Goal: Communication & Community: Connect with others

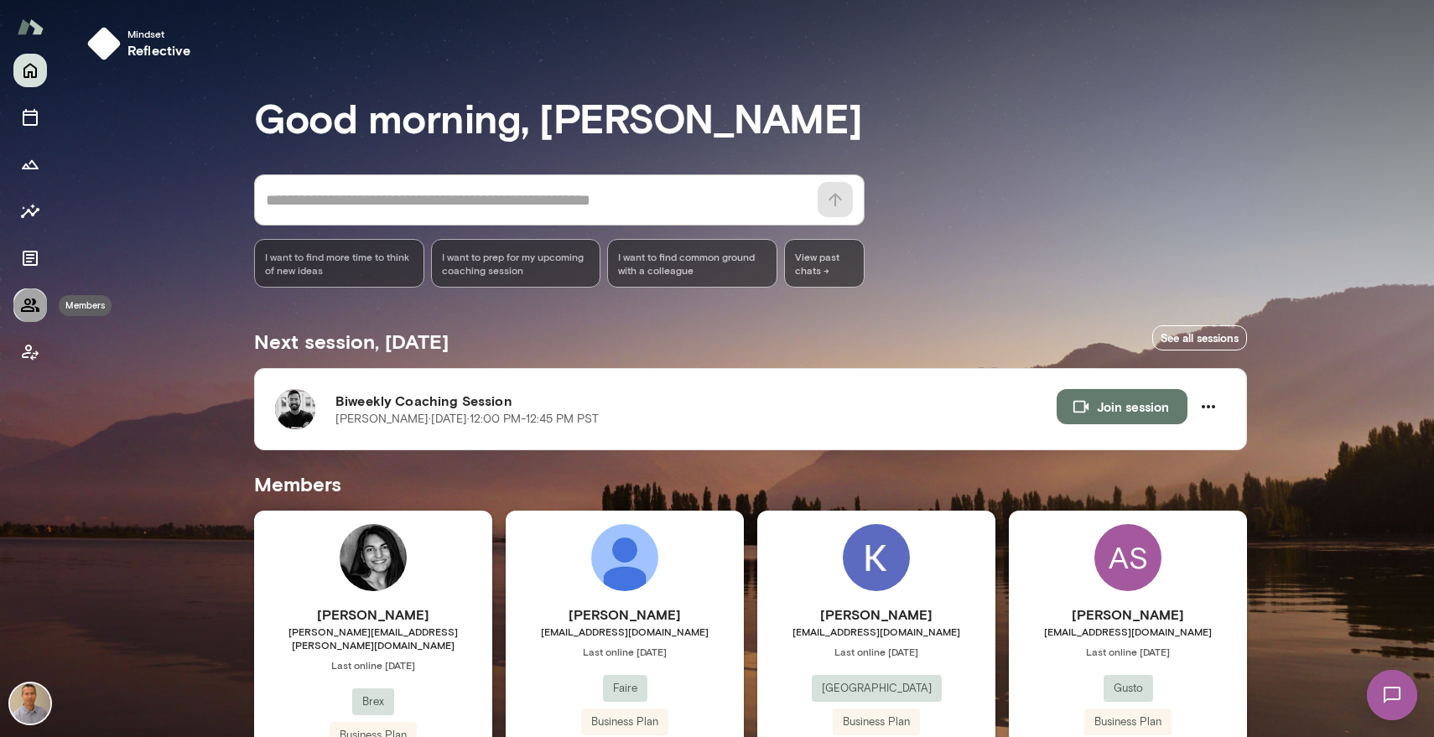
click at [26, 307] on icon "Members" at bounding box center [30, 305] width 18 height 13
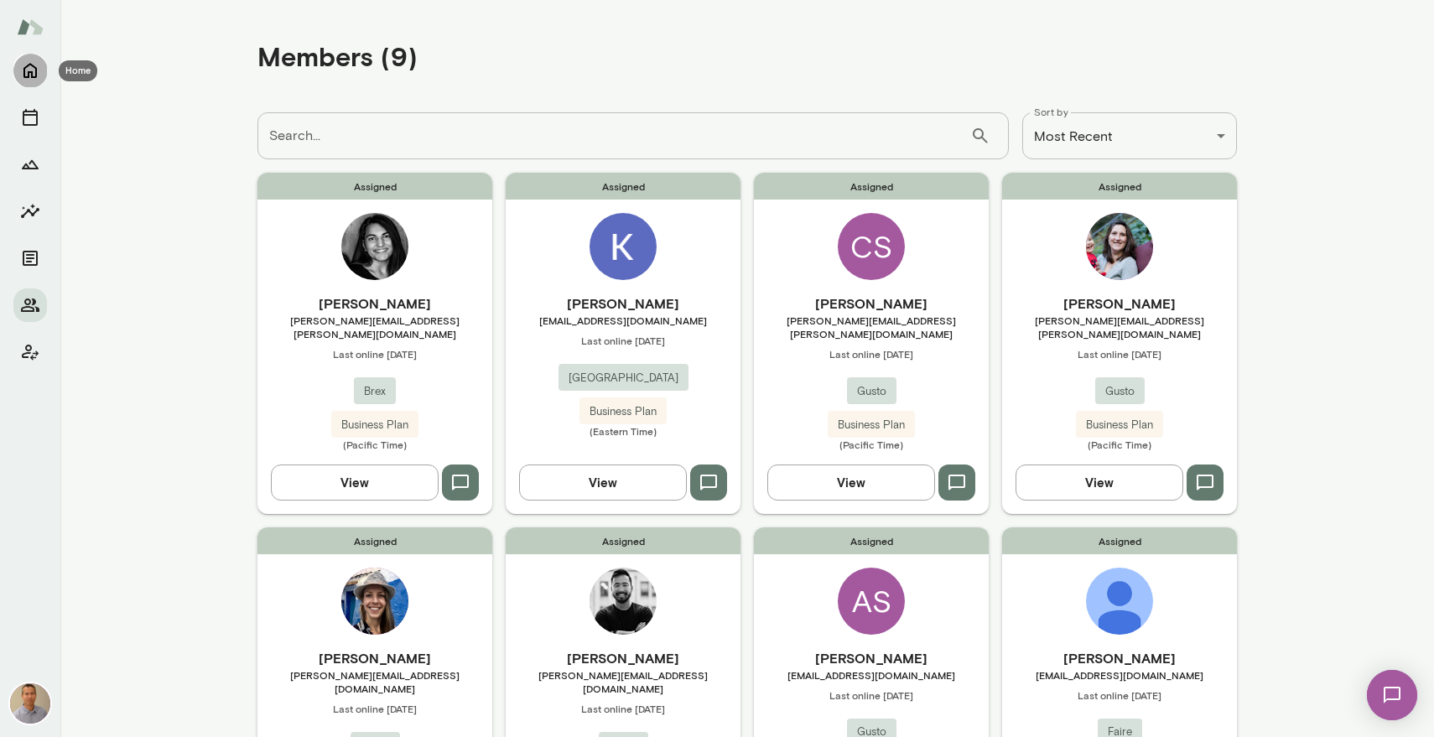
click at [26, 71] on icon "Home" at bounding box center [30, 70] width 20 height 20
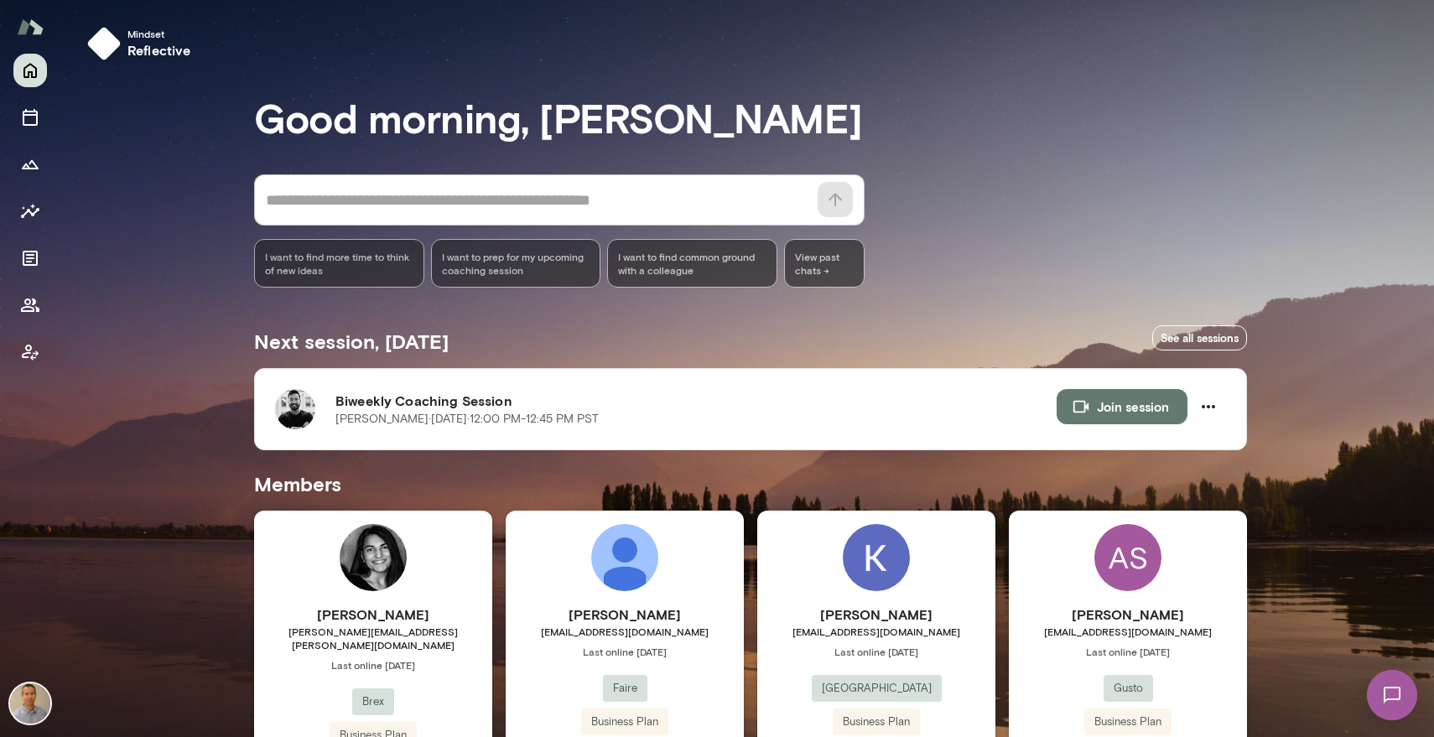
click at [157, 383] on div "Mindset reflective Good morning, [PERSON_NAME] * ​ ​ I want to find more time t…" at bounding box center [747, 586] width 1374 height 1173
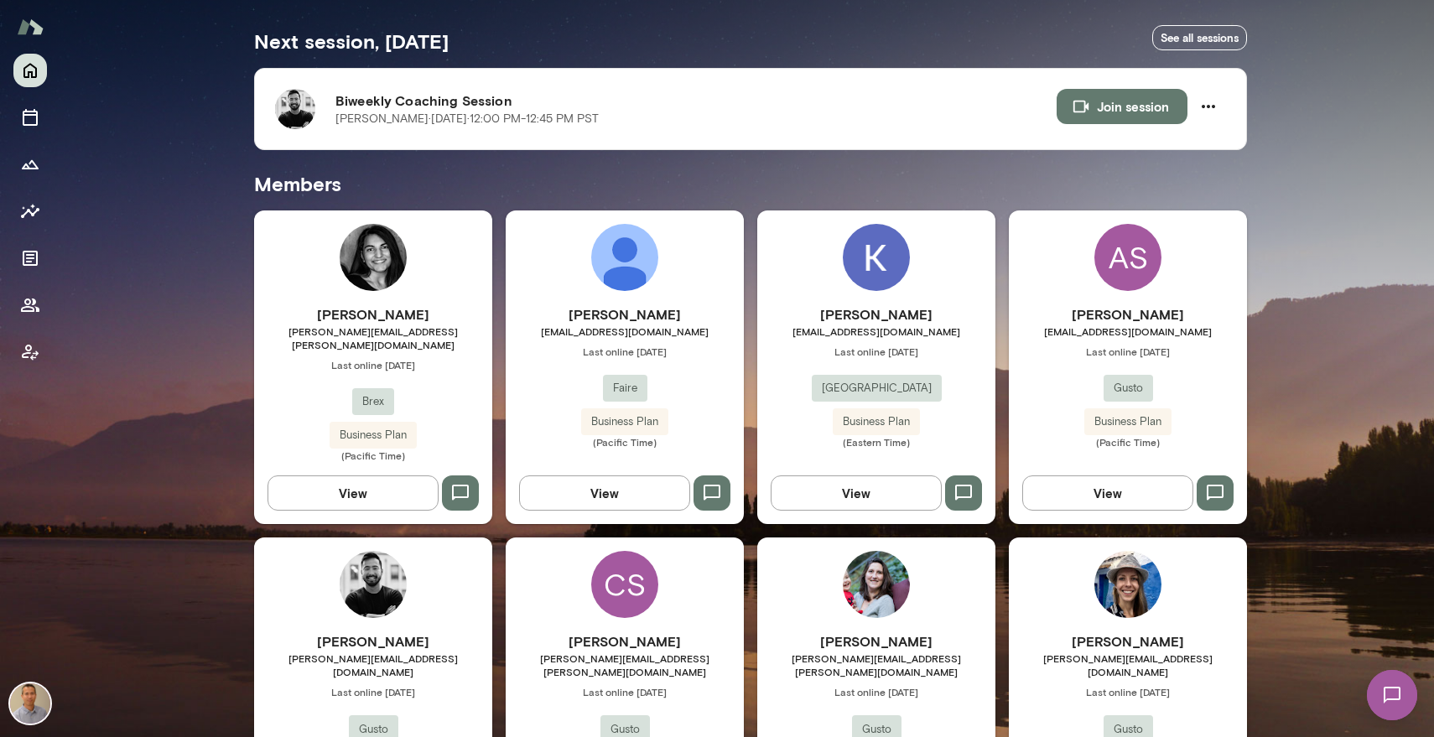
scroll to position [302, 0]
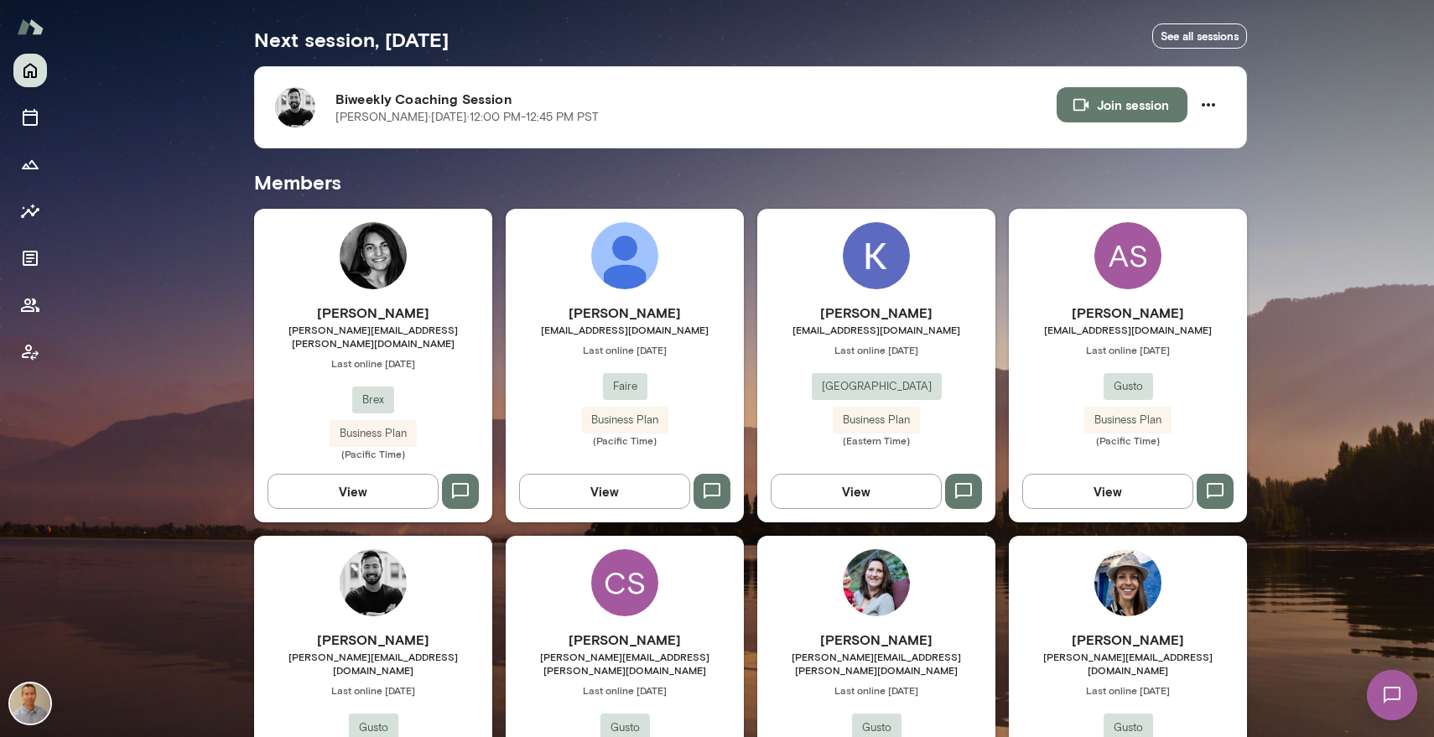
click at [778, 352] on span "Last online [DATE]" at bounding box center [876, 349] width 238 height 13
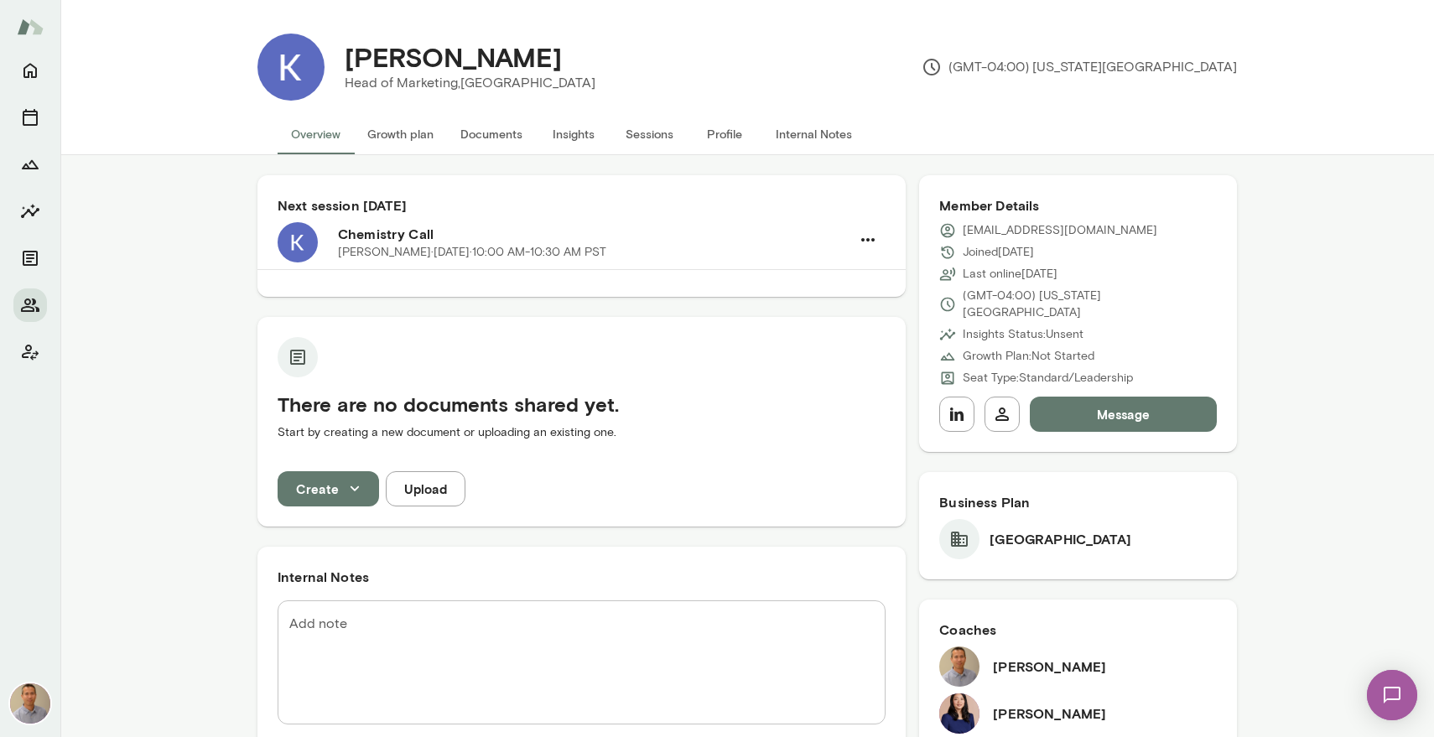
click at [1090, 397] on button "Message" at bounding box center [1123, 414] width 187 height 35
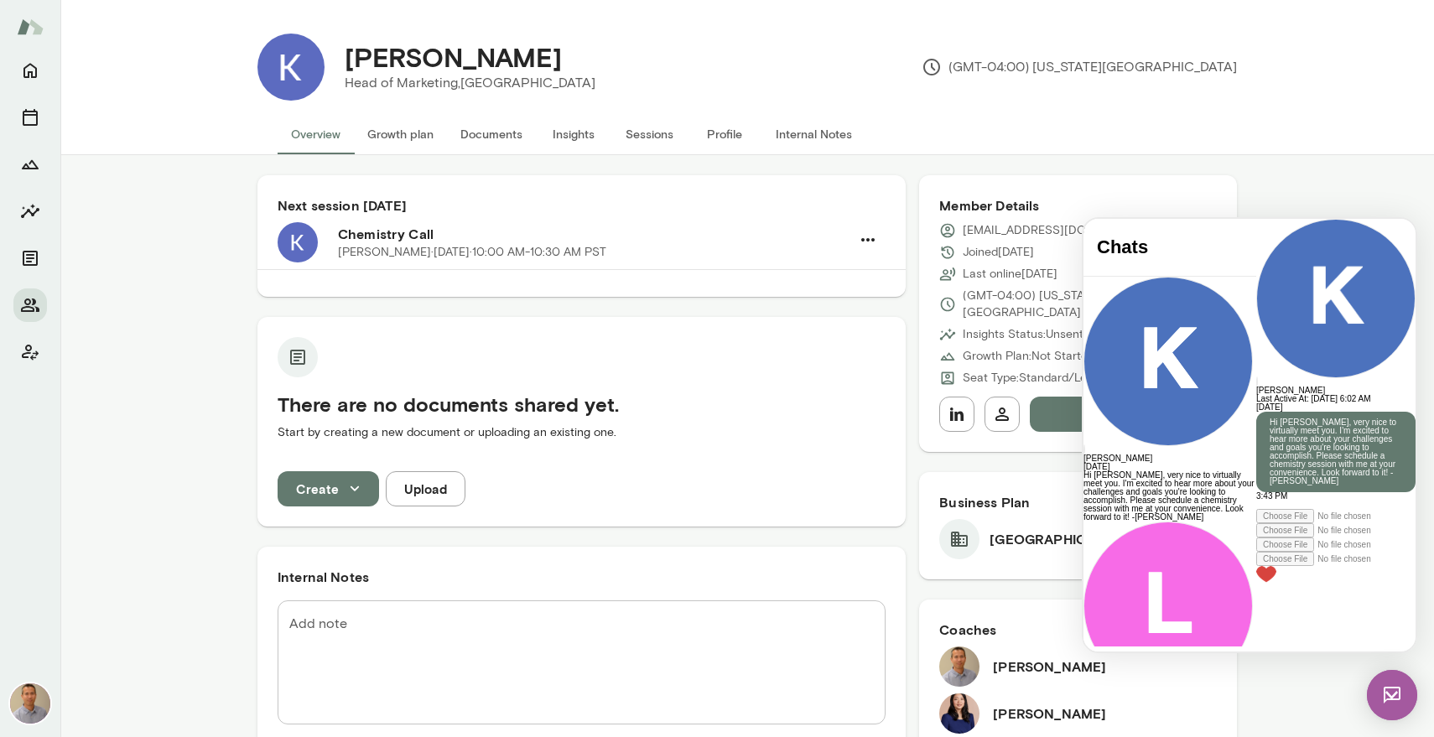
click at [1397, 697] on img at bounding box center [1392, 695] width 50 height 50
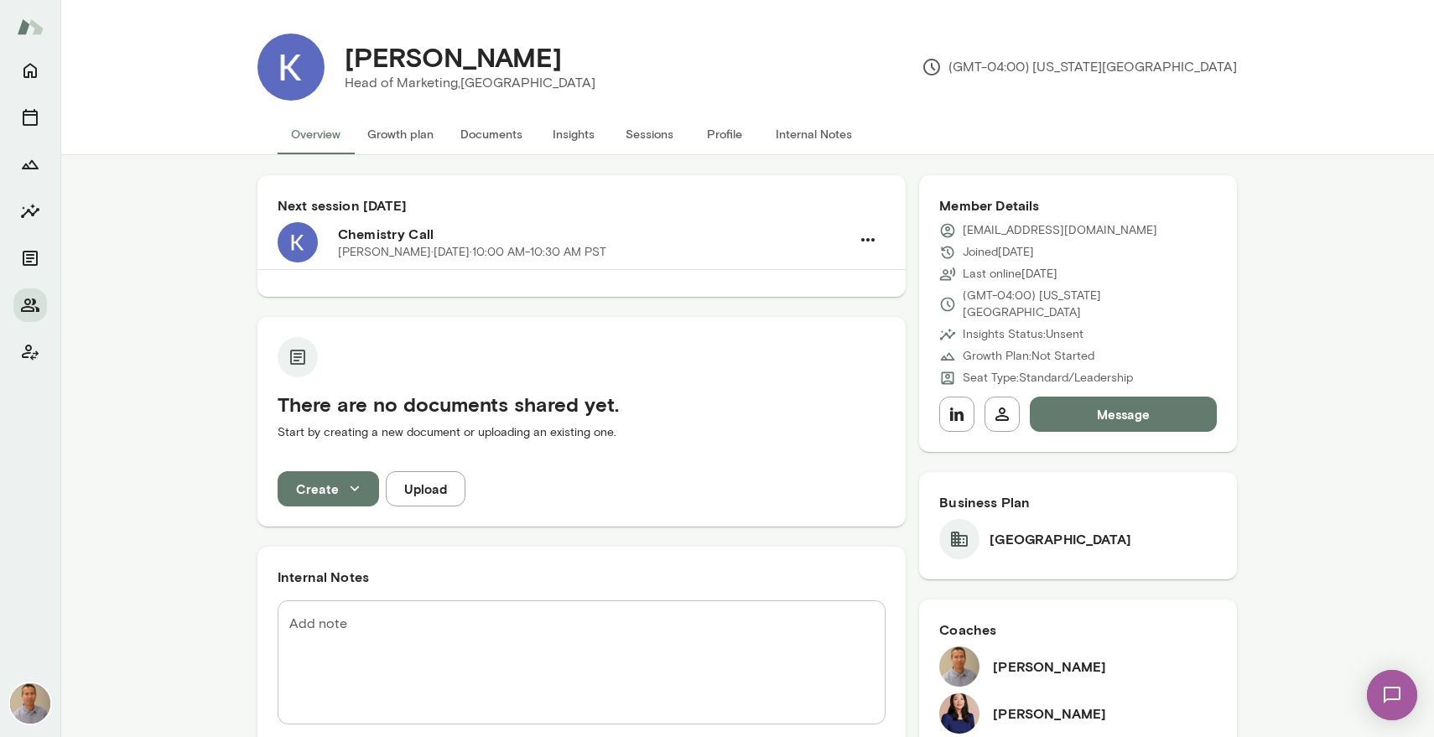
click at [1104, 406] on button "Message" at bounding box center [1123, 414] width 187 height 35
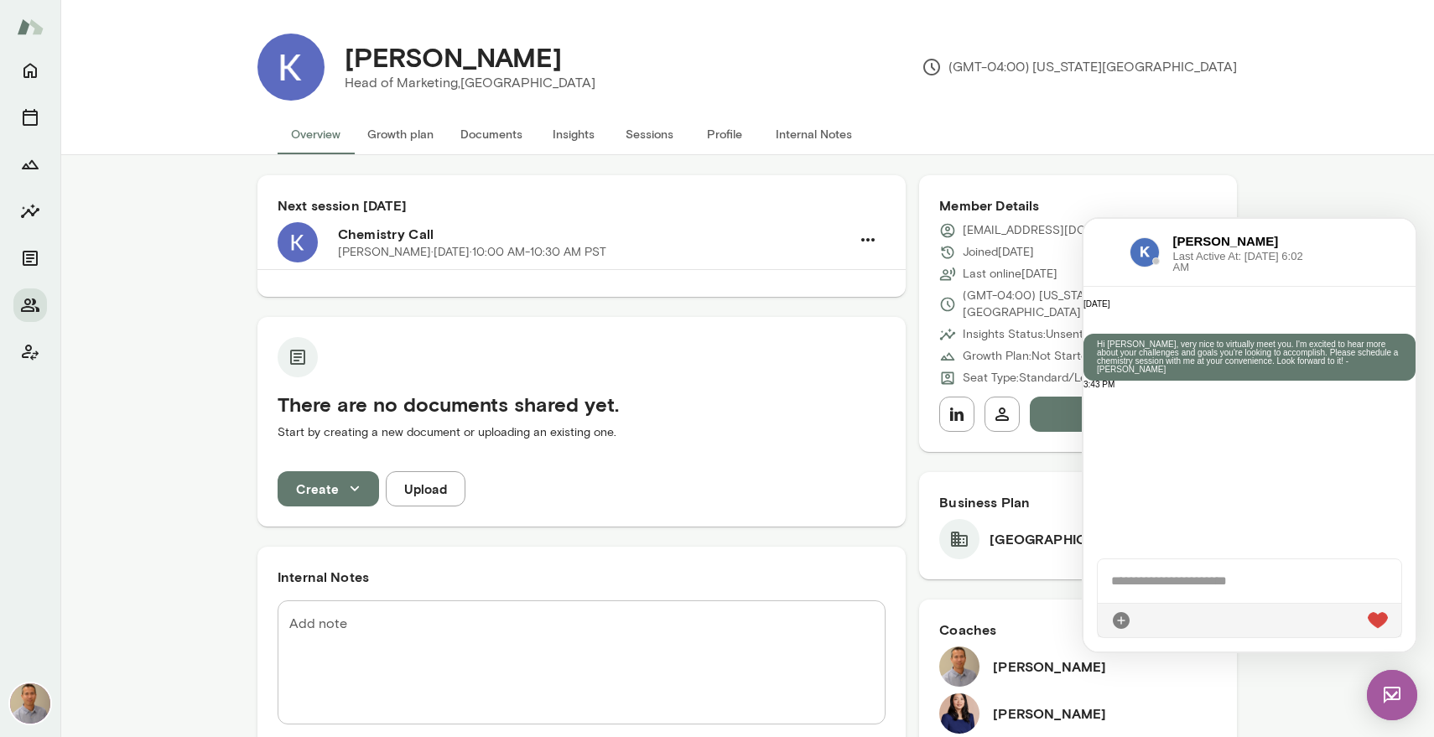
click at [1250, 356] on p "Hi [PERSON_NAME], very nice to virtually meet you. I'm excited to hear more abo…" at bounding box center [1249, 358] width 305 height 34
copy p "[PERSON_NAME], very nice to virtually meet you. I'm excited to hear more about …"
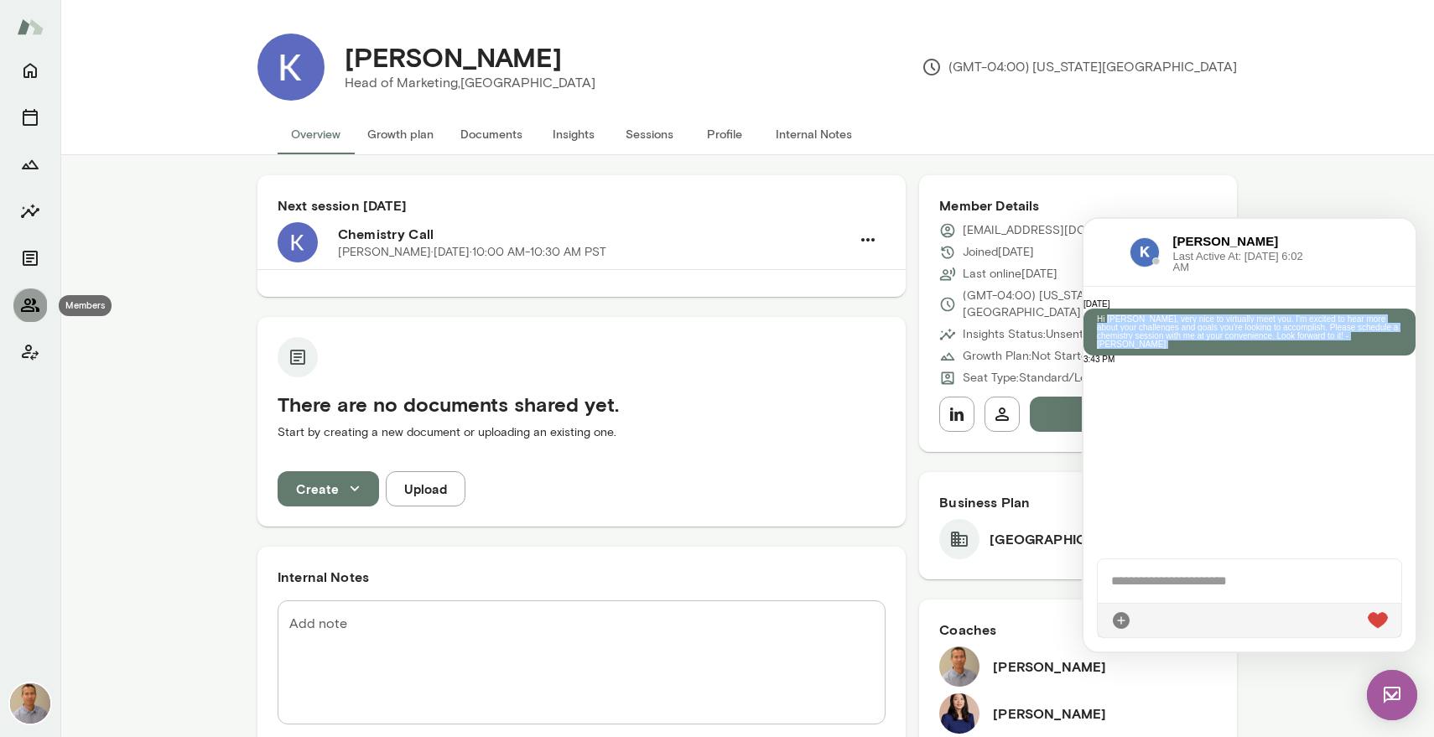
click at [25, 295] on icon "Members" at bounding box center [30, 305] width 20 height 20
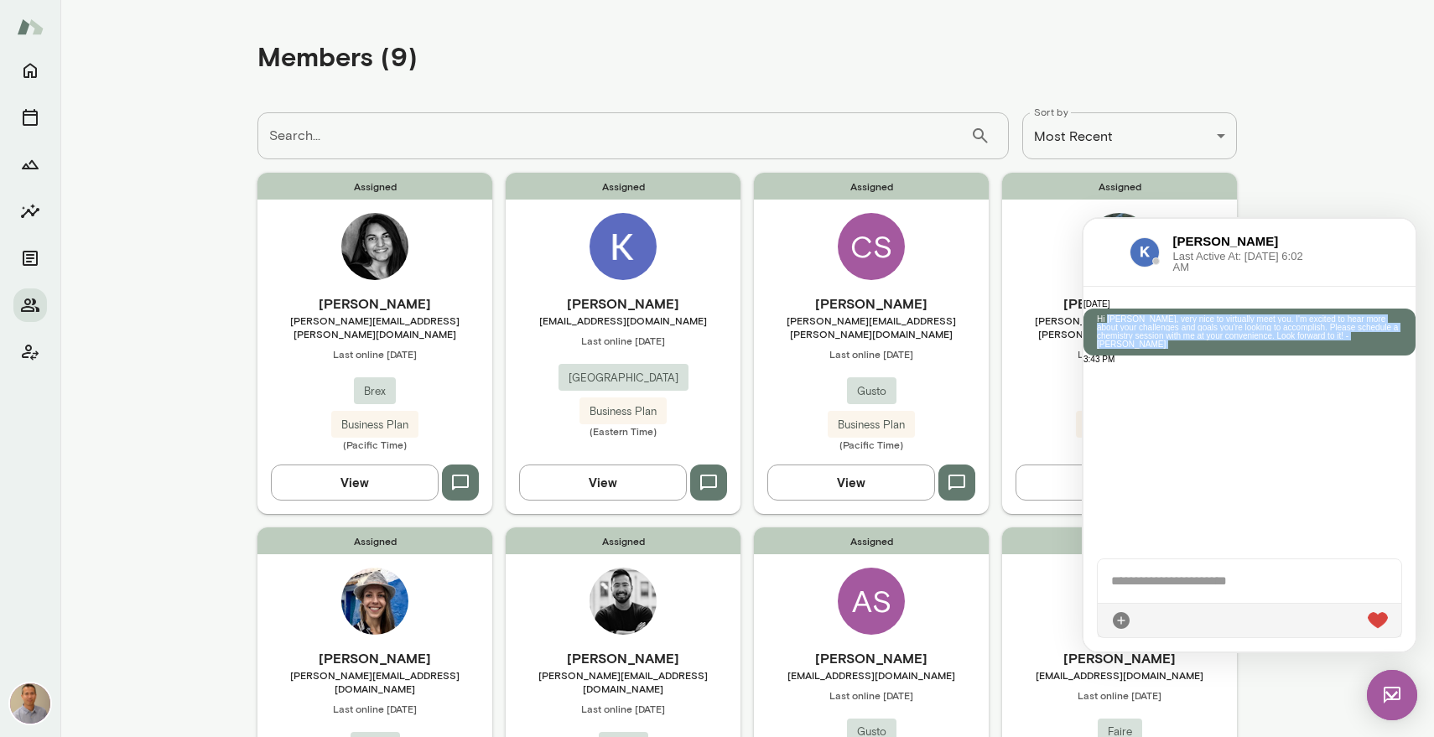
click at [1336, 208] on main "**********" at bounding box center [747, 368] width 1374 height 737
click at [1325, 210] on main "**********" at bounding box center [747, 368] width 1374 height 737
click at [1312, 261] on div "[PERSON_NAME] Last Active At: [DATE] 6:02 AM" at bounding box center [1250, 253] width 332 height 68
click at [1388, 692] on img at bounding box center [1392, 695] width 50 height 50
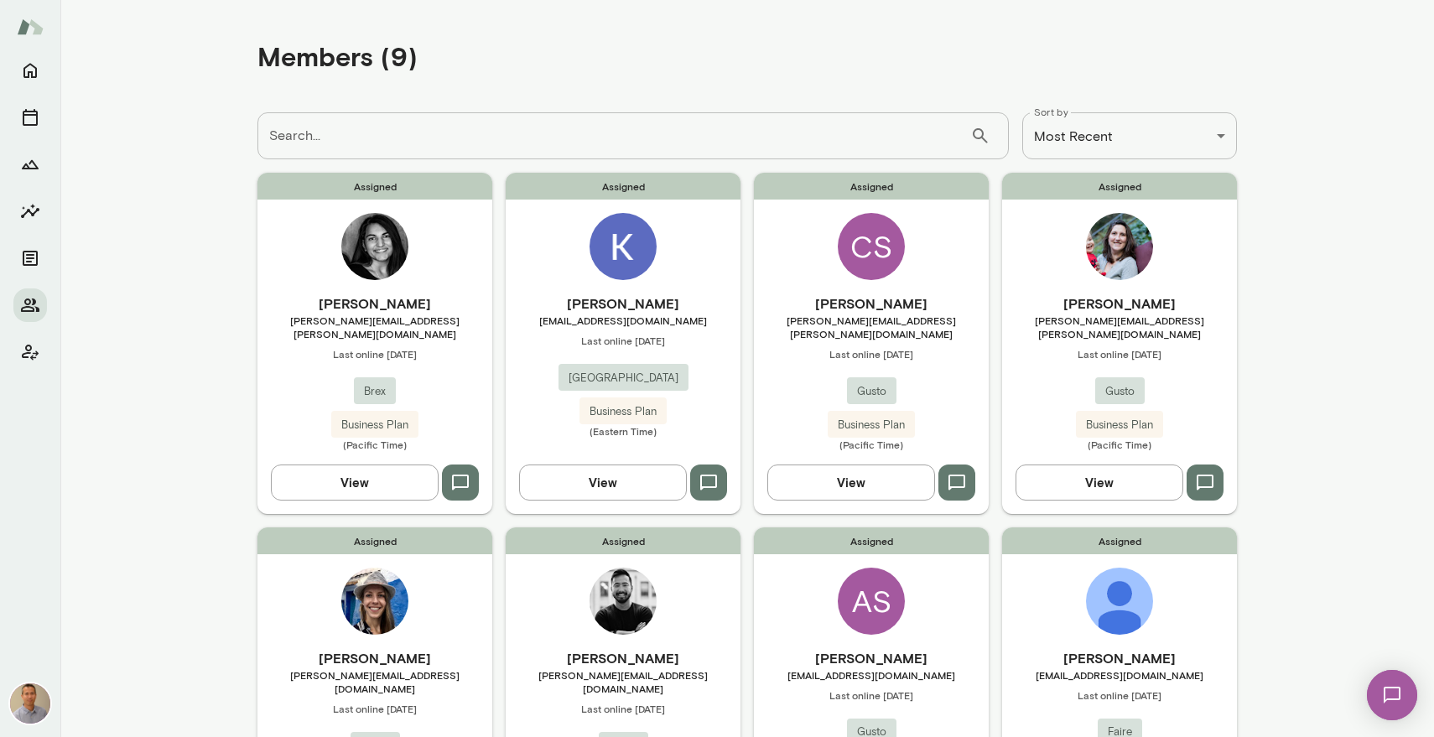
click at [163, 527] on main "**********" at bounding box center [747, 368] width 1374 height 737
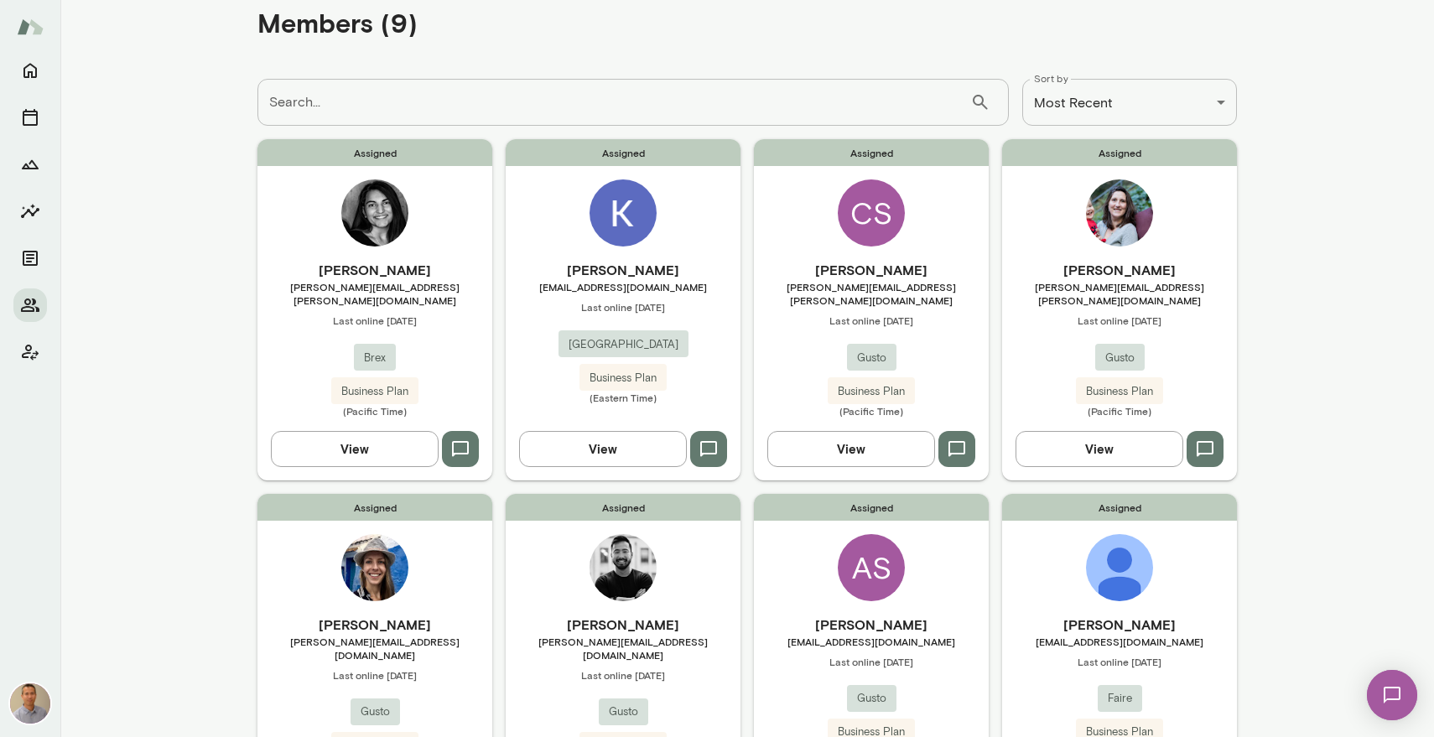
click at [304, 314] on span "Last online [DATE]" at bounding box center [375, 320] width 235 height 13
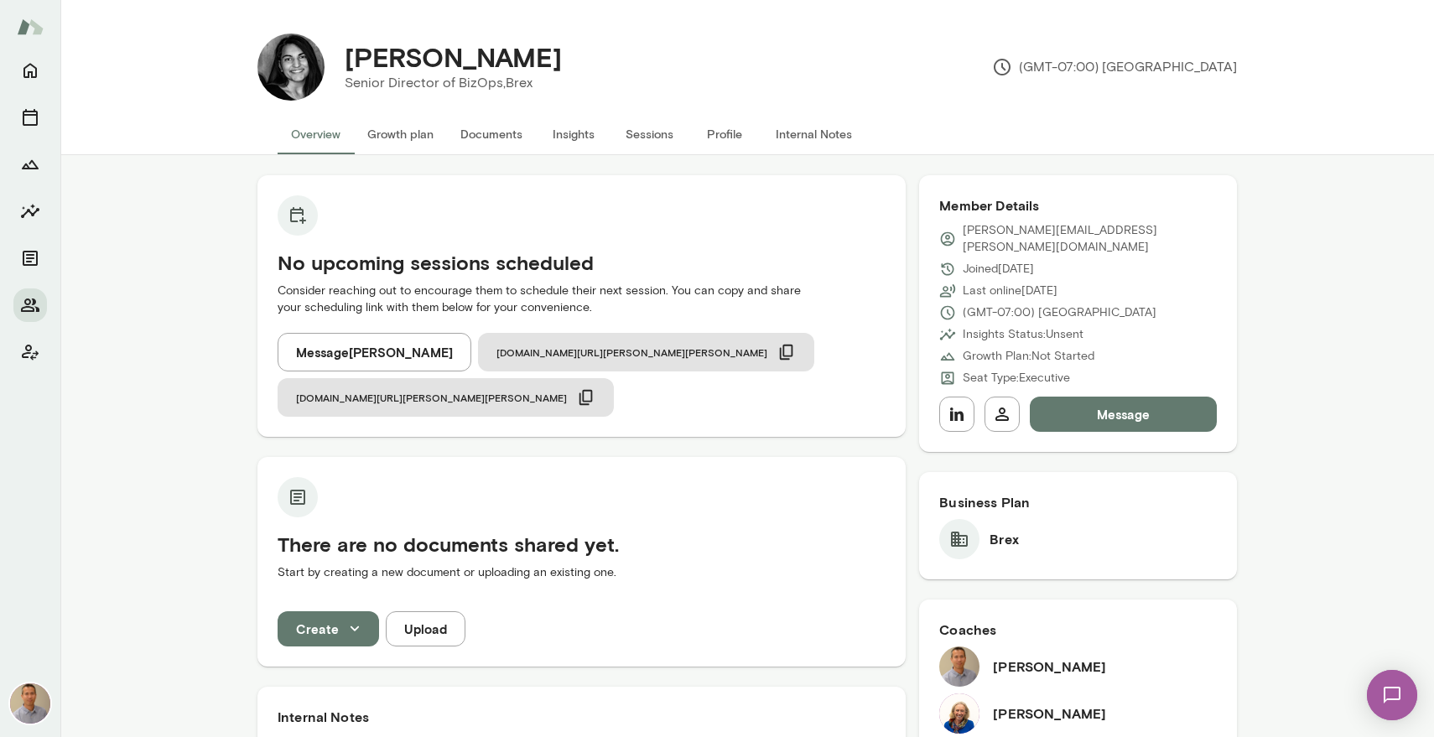
click at [1126, 397] on button "Message" at bounding box center [1123, 414] width 187 height 35
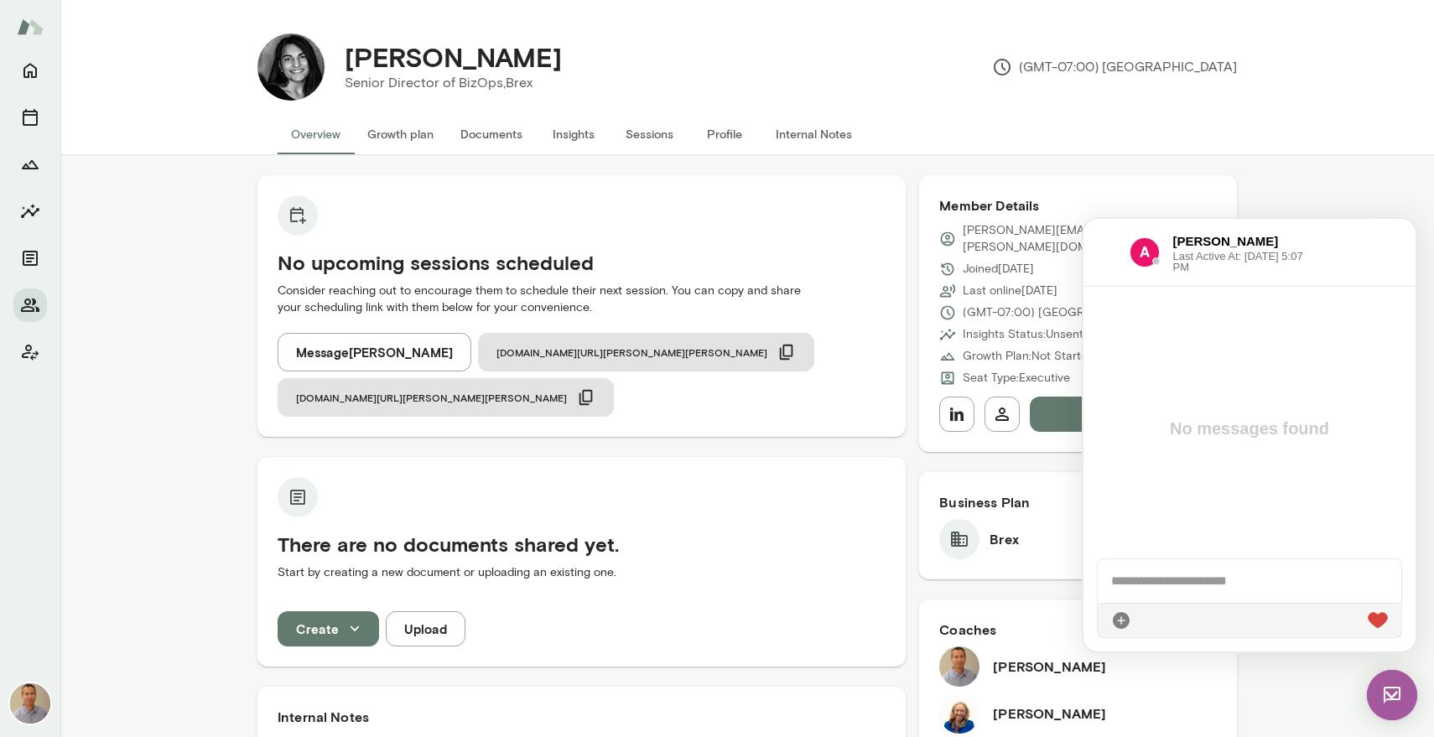
click at [1202, 576] on div at bounding box center [1250, 581] width 304 height 44
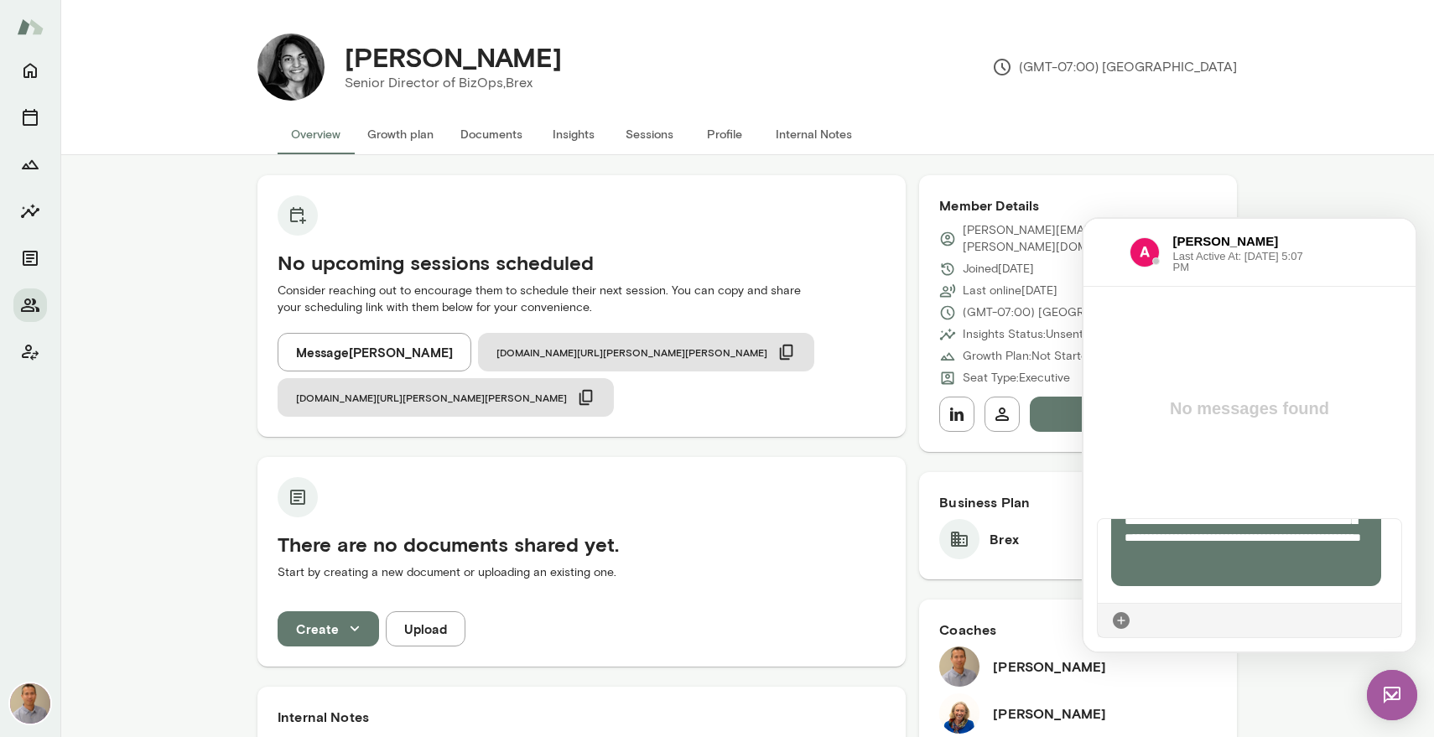
click at [1160, 551] on p "**********" at bounding box center [1246, 529] width 243 height 101
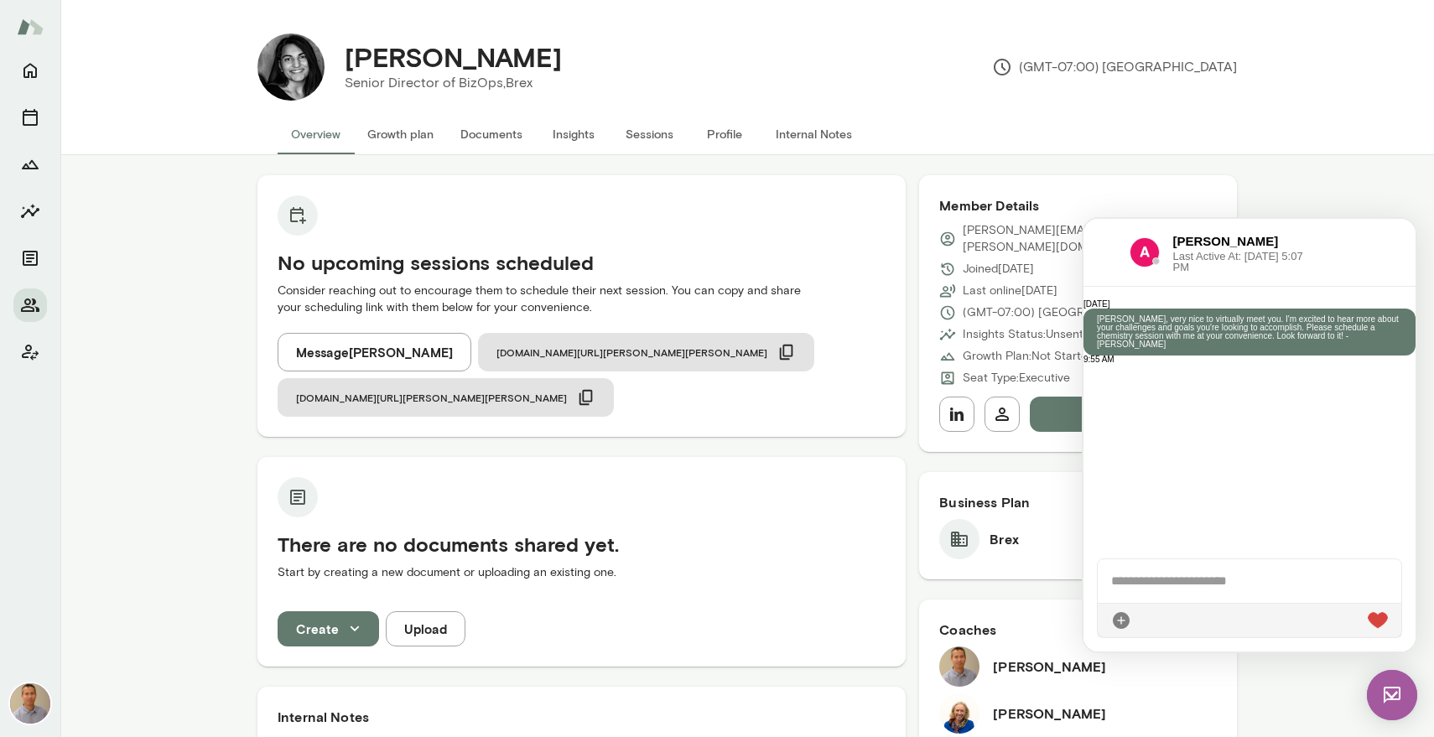
click at [1395, 677] on img at bounding box center [1392, 695] width 50 height 50
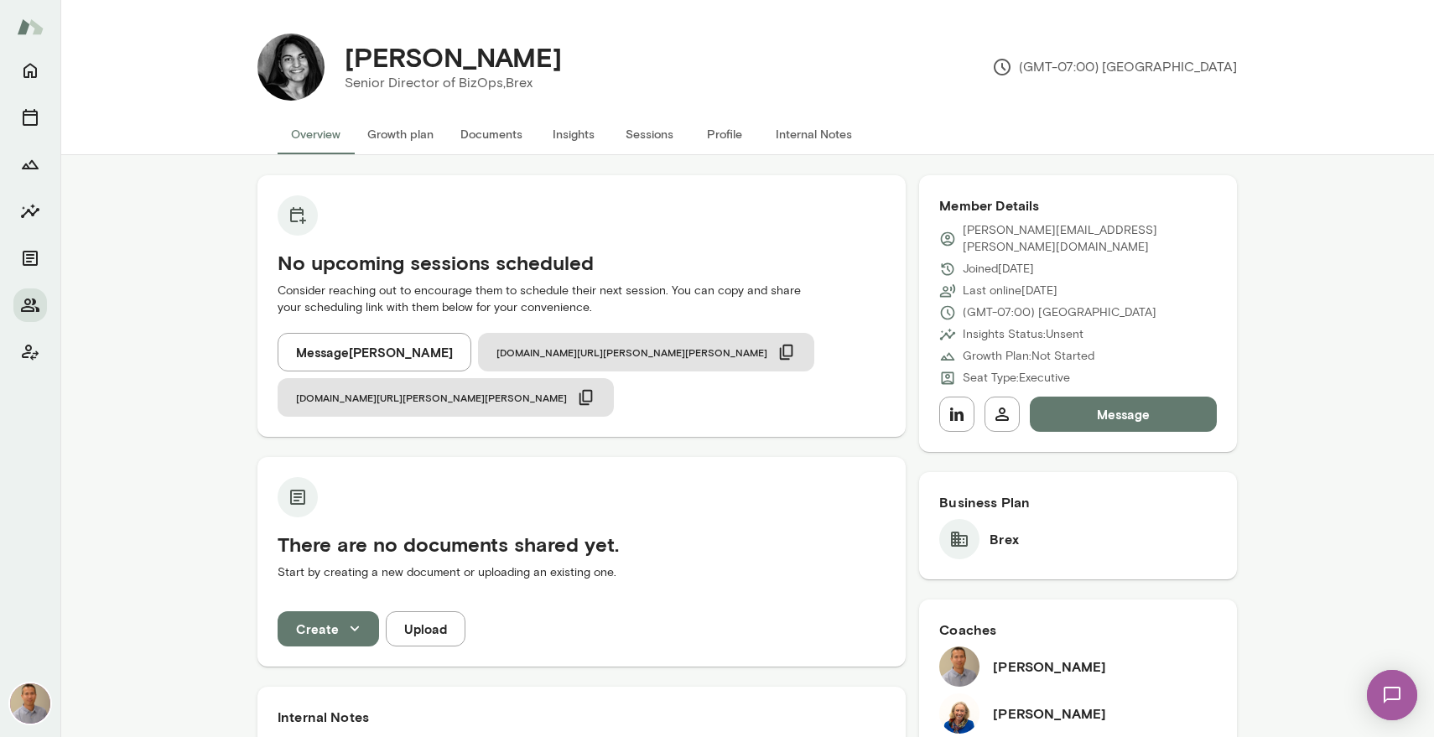
click at [959, 698] on img at bounding box center [959, 714] width 40 height 40
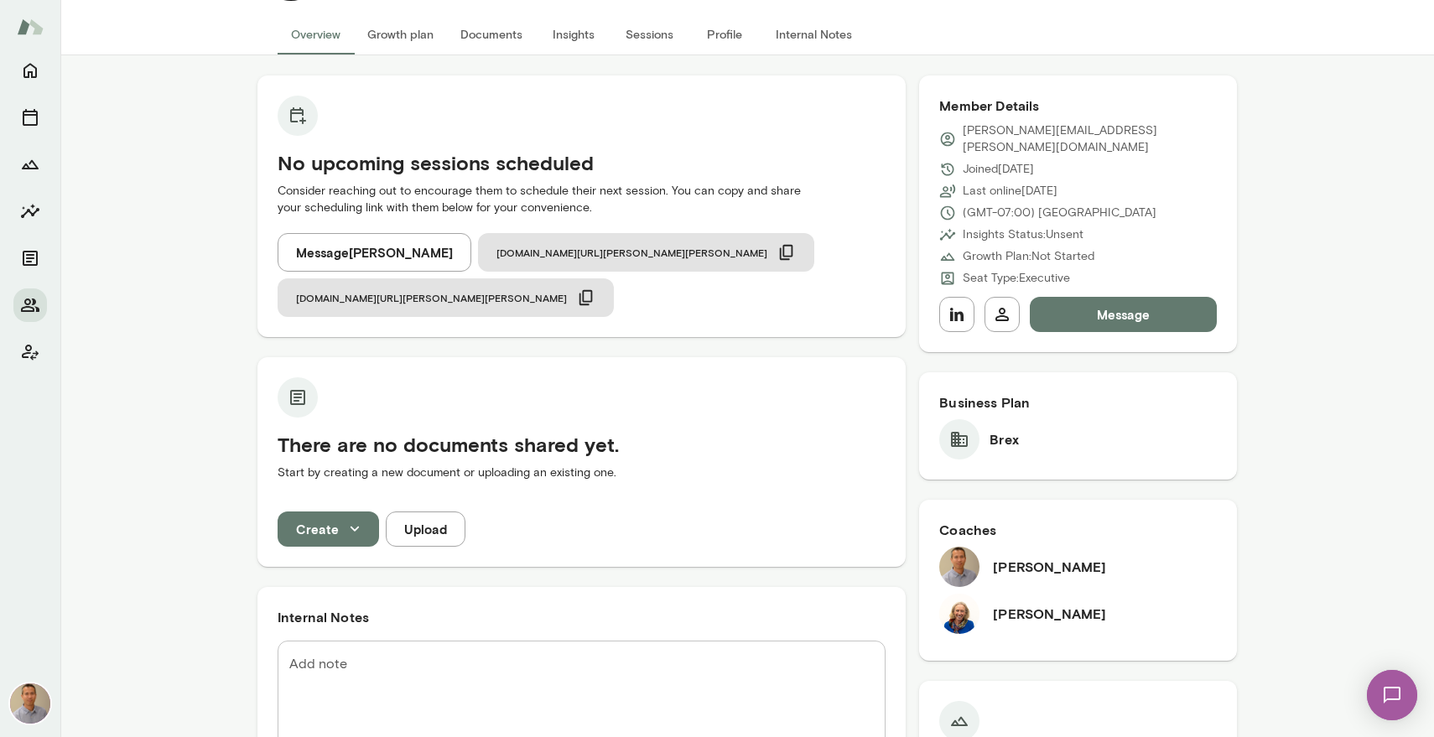
scroll to position [101, 0]
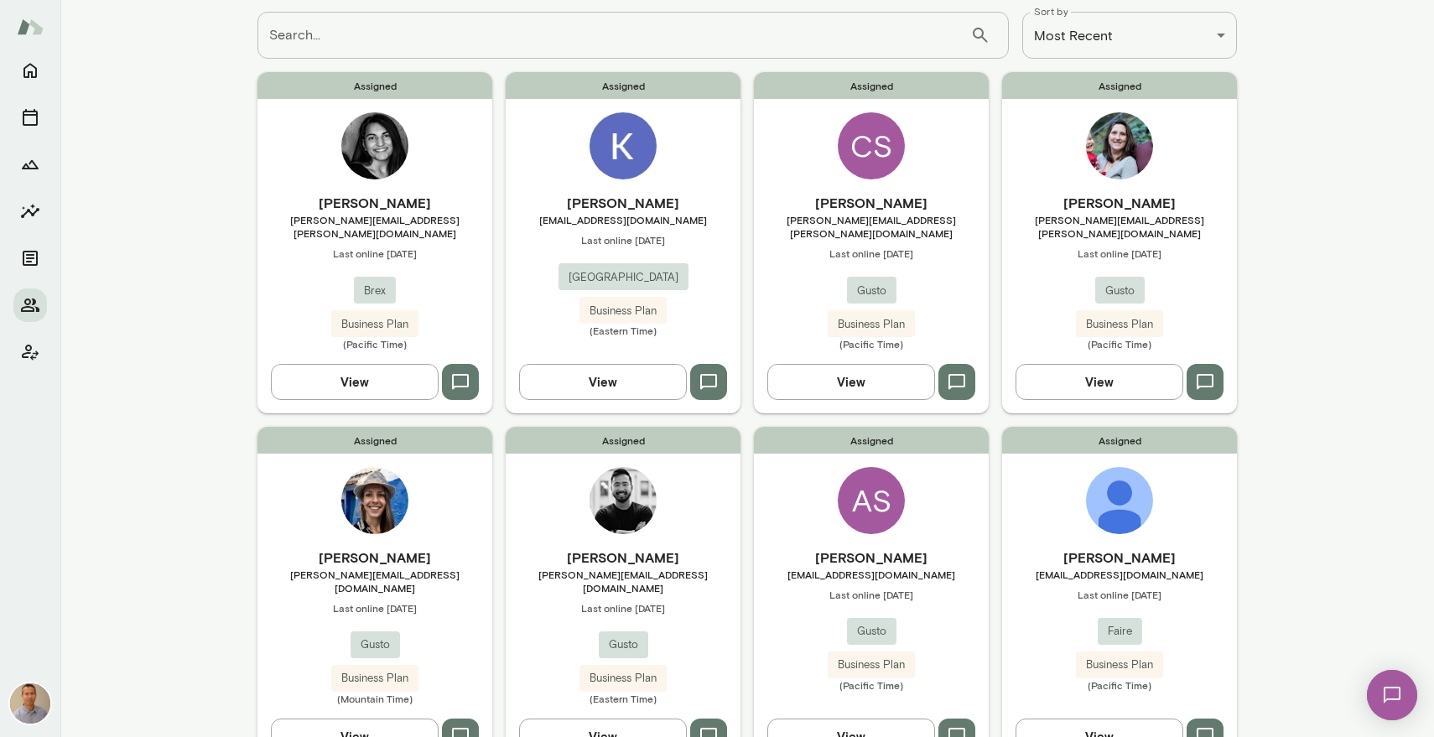
click at [544, 228] on div "[PERSON_NAME] [EMAIL_ADDRESS][DOMAIN_NAME] Last online [DATE] Juniper Square Bu…" at bounding box center [623, 265] width 235 height 144
click at [802, 278] on div "[PERSON_NAME] [PERSON_NAME][EMAIL_ADDRESS][PERSON_NAME][DOMAIN_NAME] Last onlin…" at bounding box center [871, 272] width 235 height 158
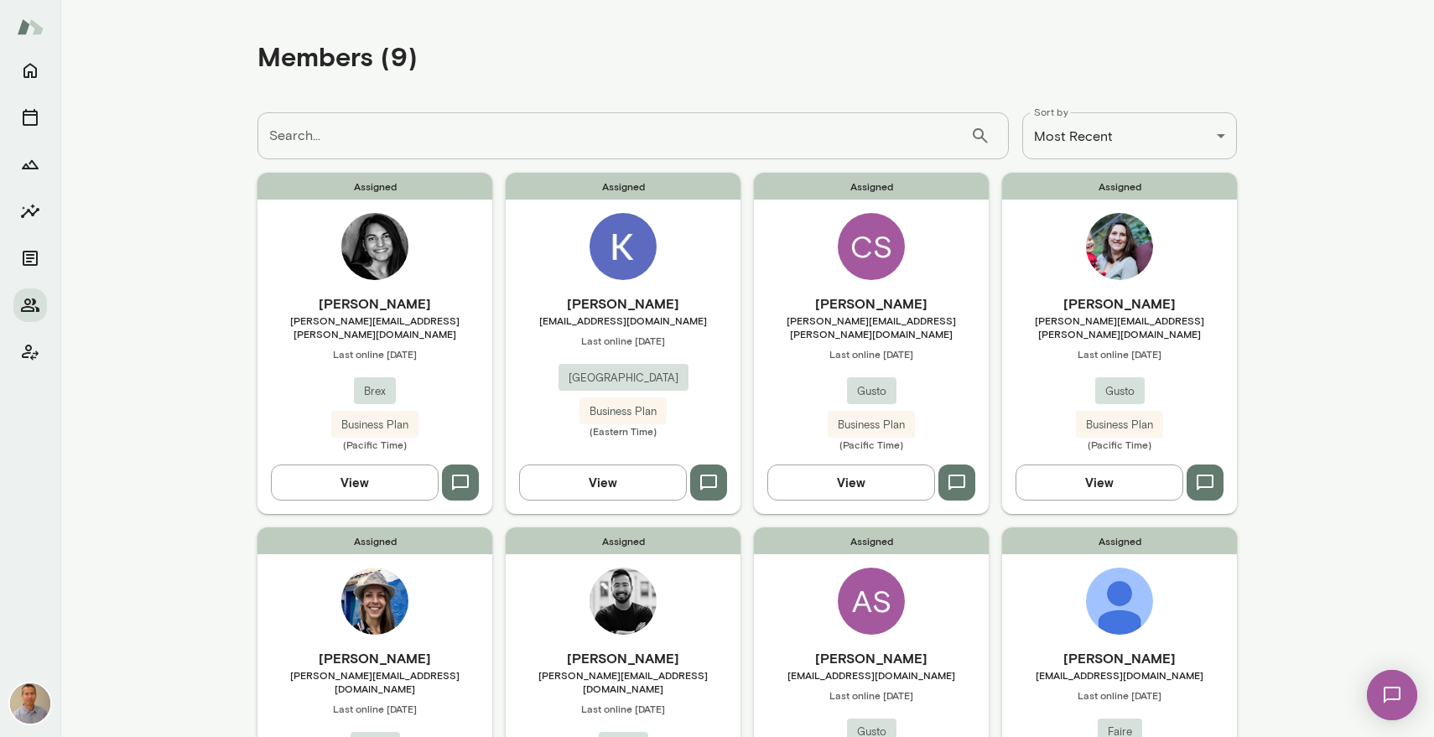
click at [309, 632] on div "Assigned [PERSON_NAME] [PERSON_NAME][EMAIL_ADDRESS][DOMAIN_NAME] Last online [D…" at bounding box center [375, 698] width 235 height 341
click at [542, 579] on div "Assigned [PERSON_NAME] [PERSON_NAME][EMAIL_ADDRESS][DOMAIN_NAME] Last online [D…" at bounding box center [623, 698] width 235 height 341
click at [809, 609] on div "Assigned AS [PERSON_NAME] [PERSON_NAME][EMAIL_ADDRESS][DOMAIN_NAME] Last online…" at bounding box center [871, 698] width 235 height 341
click at [1018, 626] on div "Assigned [PERSON_NAME] [PERSON_NAME][EMAIL_ADDRESS][PERSON_NAME][DOMAIN_NAME] L…" at bounding box center [1119, 698] width 235 height 341
click at [289, 362] on div "[PERSON_NAME] [PERSON_NAME][EMAIL_ADDRESS][PERSON_NAME][DOMAIN_NAME] Last onlin…" at bounding box center [375, 373] width 235 height 158
